Goal: Information Seeking & Learning: Learn about a topic

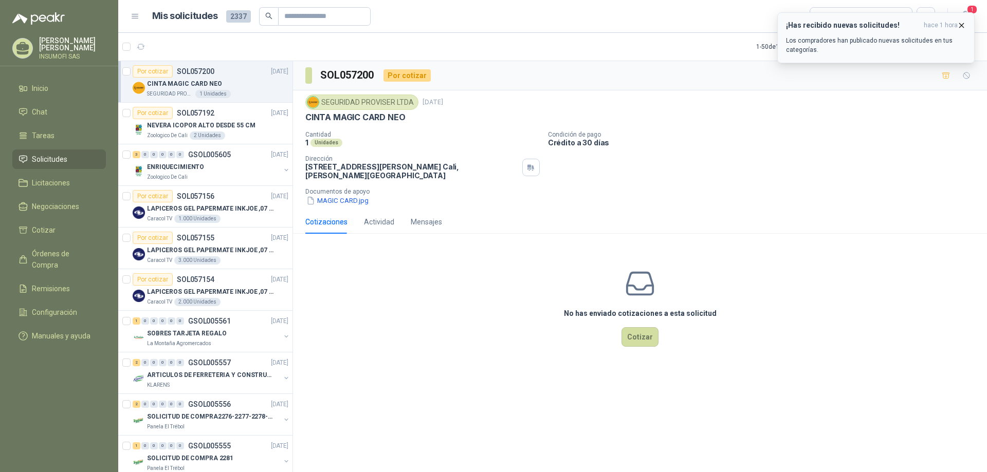
click at [905, 37] on p "Los compradores han publicado nuevas solicitudes en tus categorías." at bounding box center [876, 45] width 180 height 18
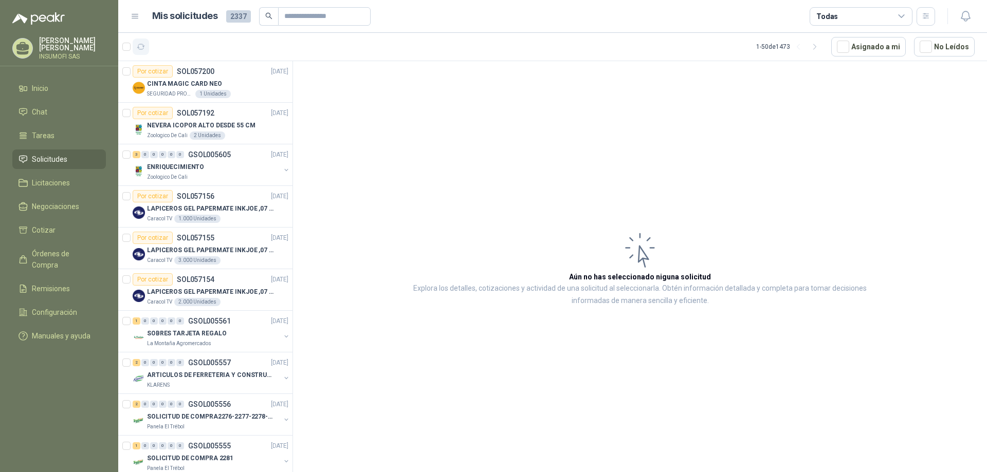
click at [142, 47] on icon "button" at bounding box center [141, 47] width 9 height 9
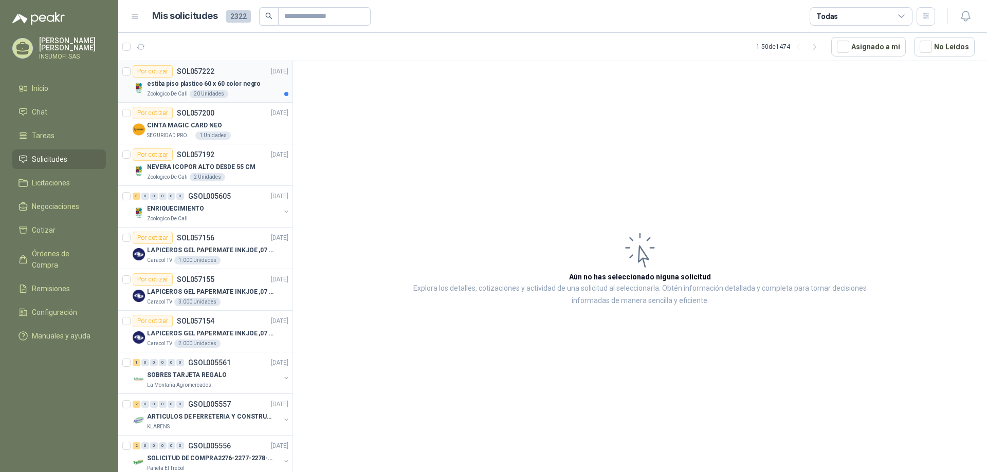
click at [180, 81] on p "estiba piso plastico 60 x 60 color negro" at bounding box center [204, 84] width 114 height 10
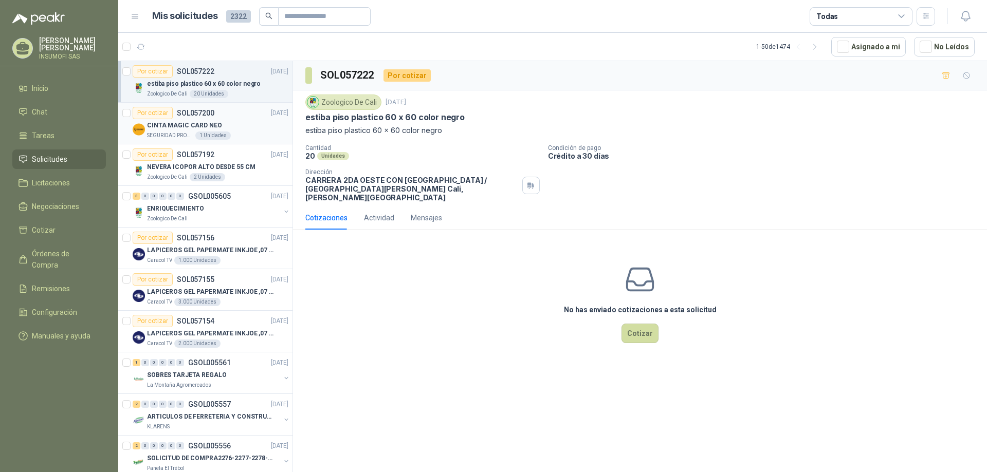
click at [160, 128] on p "CINTA MAGIC CARD NEO" at bounding box center [184, 126] width 75 height 10
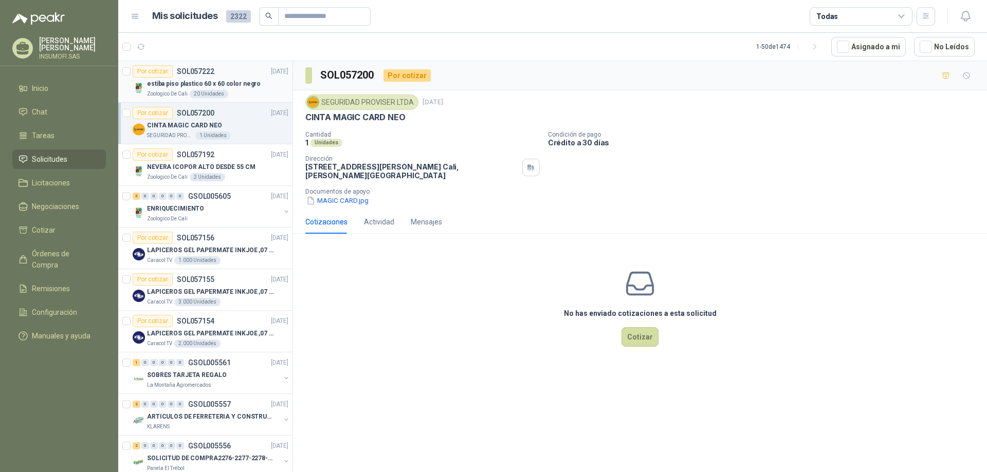
click at [180, 88] on p "estiba piso plastico 60 x 60 color negro" at bounding box center [204, 84] width 114 height 10
